Goal: Task Accomplishment & Management: Complete application form

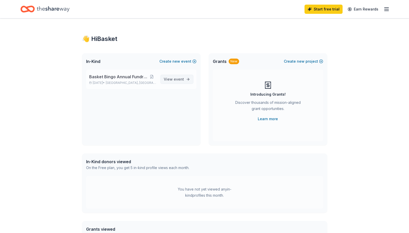
click at [175, 82] on span "View event" at bounding box center [174, 79] width 20 height 6
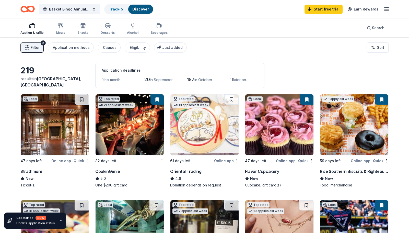
click at [386, 9] on line "button" at bounding box center [386, 9] width 4 height 0
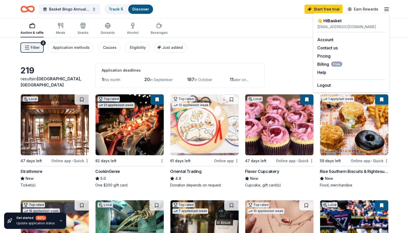
click at [266, 51] on div "Filter 2 Application methods Causes Eligibility Just added Sort" at bounding box center [204, 47] width 409 height 20
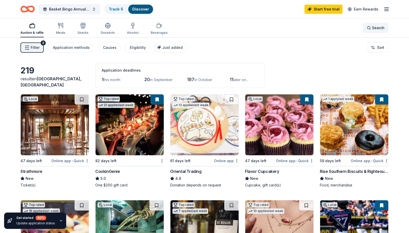
click at [372, 30] on div "Search" at bounding box center [376, 28] width 18 height 6
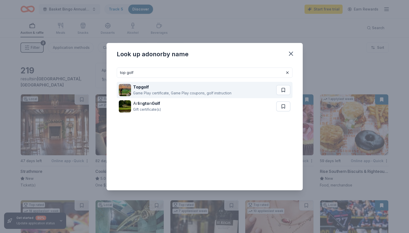
type input "top golf"
click at [145, 91] on div "Game Play certificate, Game Play coupons, golf instruction" at bounding box center [182, 93] width 98 height 6
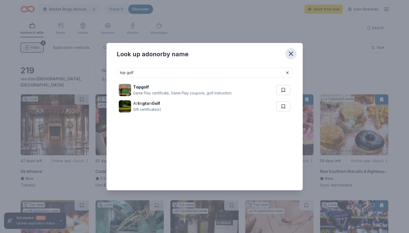
click at [292, 53] on icon "button" at bounding box center [290, 53] width 7 height 7
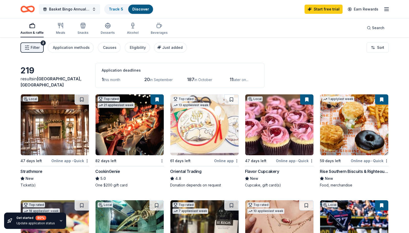
click at [78, 8] on span "Basket Bingo Annual Fundraiser" at bounding box center [69, 9] width 41 height 6
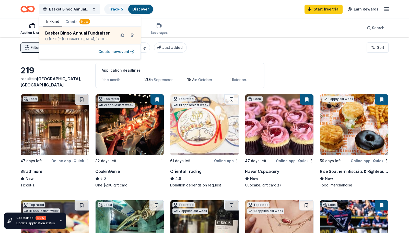
click at [282, 21] on div "Auction & raffle Meals Snacks Desserts Alcohol Beverages Search" at bounding box center [204, 27] width 368 height 19
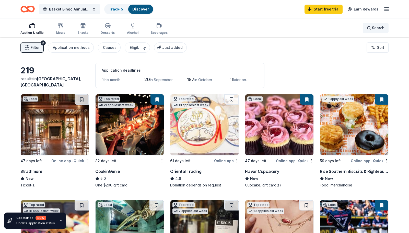
click at [382, 29] on span "Search" at bounding box center [378, 28] width 13 height 6
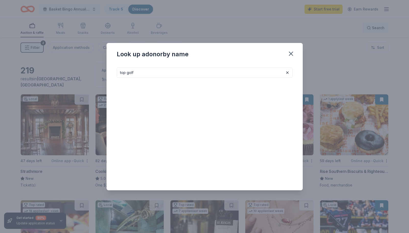
type input "top golf"
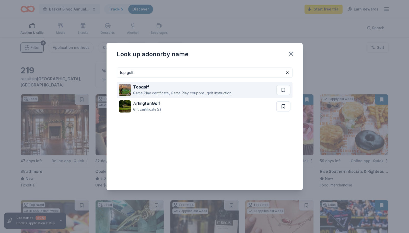
click at [144, 85] on strong "Topgolf" at bounding box center [141, 86] width 16 height 5
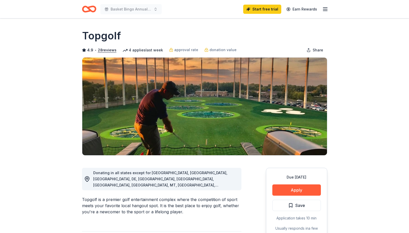
click at [325, 11] on icon "button" at bounding box center [325, 9] width 6 height 6
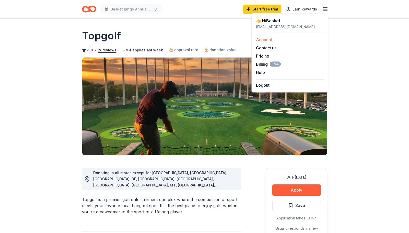
click at [296, 41] on div "Account" at bounding box center [290, 40] width 68 height 6
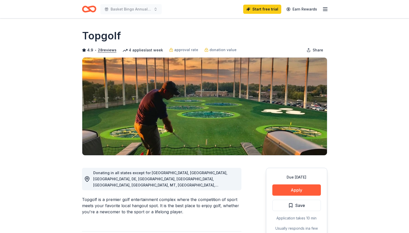
click at [325, 7] on icon "button" at bounding box center [325, 9] width 6 height 6
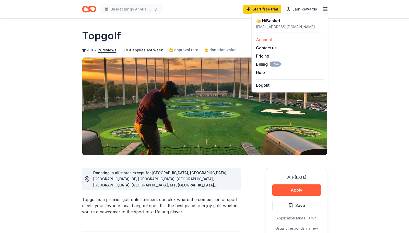
click at [267, 39] on link "Account" at bounding box center [264, 39] width 16 height 5
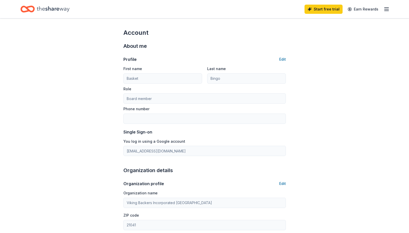
click at [387, 9] on icon "button" at bounding box center [386, 9] width 6 height 6
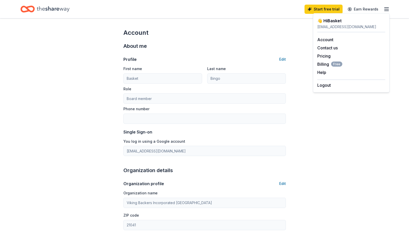
click at [362, 26] on div "basketbingo@vikingbackers.org" at bounding box center [351, 27] width 68 height 6
click at [323, 21] on div "👋 Hi Basket" at bounding box center [351, 21] width 68 height 6
click at [326, 39] on link "Account" at bounding box center [325, 39] width 16 height 5
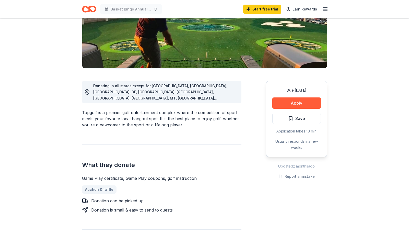
scroll to position [87, 0]
click at [292, 104] on button "Apply" at bounding box center [296, 103] width 49 height 11
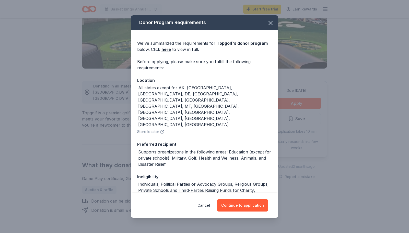
click at [236, 199] on div "Cancel Continue to application" at bounding box center [204, 205] width 147 height 25
click at [236, 203] on button "Continue to application" at bounding box center [242, 205] width 51 height 12
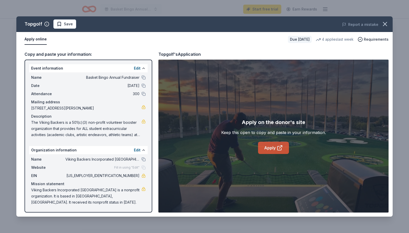
click at [267, 148] on link "Apply" at bounding box center [273, 147] width 31 height 12
